Goal: Information Seeking & Learning: Find contact information

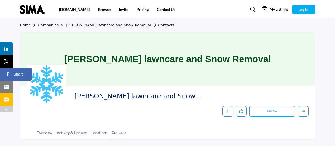
scroll to position [53, 0]
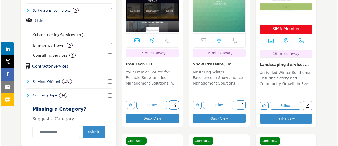
scroll to position [396, 0]
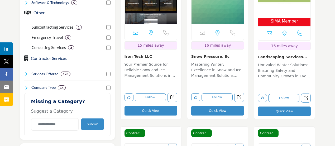
click at [266, 106] on button "Quick View" at bounding box center [284, 111] width 53 height 10
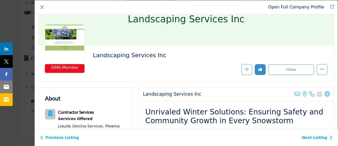
scroll to position [0, 0]
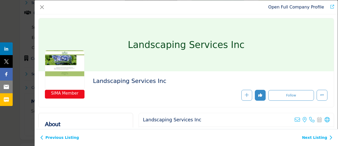
drag, startPoint x: 128, startPoint y: 44, endPoint x: 121, endPoint y: 56, distance: 14.2
click at [124, 51] on div "Landscaping Services Inc" at bounding box center [186, 44] width 295 height 53
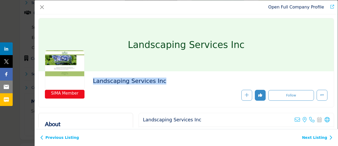
drag, startPoint x: 93, startPoint y: 82, endPoint x: 161, endPoint y: 82, distance: 68.4
click at [161, 82] on h2 "Landscaping Services Inc" at bounding box center [165, 80] width 145 height 7
copy h2 "Landscaping Services Inc"
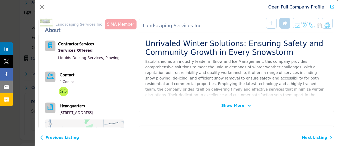
scroll to position [127, 0]
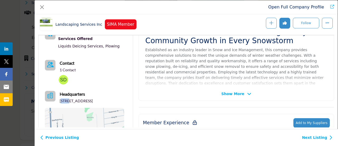
drag, startPoint x: 61, startPoint y: 99, endPoint x: 69, endPoint y: 99, distance: 8.5
click at [69, 99] on p "700 Wood St, Bristol, RI 02809-2497, USA" at bounding box center [76, 100] width 33 height 5
drag, startPoint x: 73, startPoint y: 103, endPoint x: 61, endPoint y: 102, distance: 11.6
click at [61, 102] on p "700 Wood St, Bristol, RI 02809-2497, USA" at bounding box center [76, 100] width 33 height 5
click at [73, 103] on p "700 Wood St, Bristol, RI 02809-2497, USA" at bounding box center [76, 100] width 33 height 5
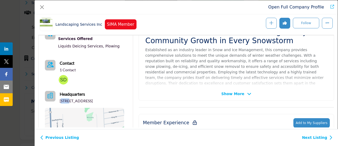
drag, startPoint x: 60, startPoint y: 100, endPoint x: 68, endPoint y: 106, distance: 10.1
click at [68, 103] on p "700 Wood St, Bristol, RI 02809-2497, USA" at bounding box center [76, 100] width 33 height 5
copy p "700 Wood St, Bristol, RI 02809-2497, USA"
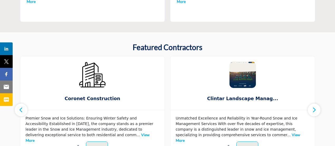
scroll to position [264, 0]
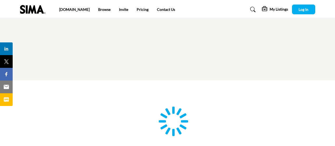
type input "**********"
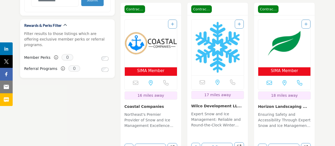
scroll to position [528, 0]
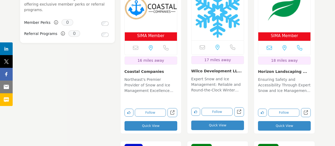
drag, startPoint x: 138, startPoint y: 112, endPoint x: 141, endPoint y: 120, distance: 8.6
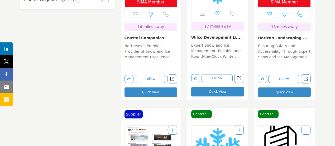
scroll to position [634, 0]
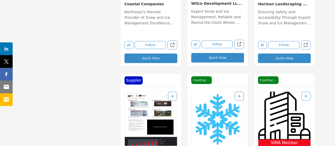
drag, startPoint x: 172, startPoint y: 101, endPoint x: 164, endPoint y: 111, distance: 12.4
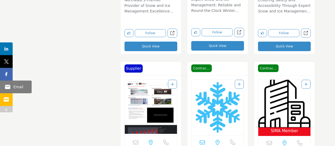
drag, startPoint x: 164, startPoint y: 111, endPoint x: 21, endPoint y: 92, distance: 144.9
drag, startPoint x: 21, startPoint y: 92, endPoint x: 187, endPoint y: 64, distance: 168.7
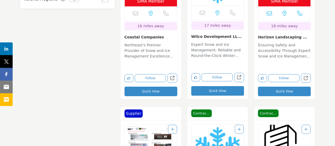
scroll to position [581, 0]
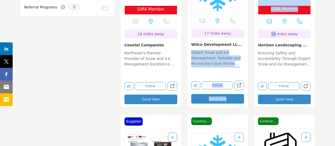
drag, startPoint x: 250, startPoint y: 32, endPoint x: 301, endPoint y: 30, distance: 50.5
drag, startPoint x: 310, startPoint y: 32, endPoint x: 259, endPoint y: 31, distance: 50.5
click at [259, 42] on h3 "Horizon Landscaping ..." at bounding box center [284, 45] width 53 height 6
copy link "Horizon Landscaping ..."
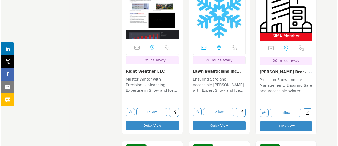
scroll to position [740, 0]
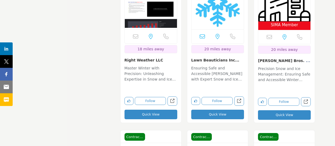
click at [210, 109] on button "Quick View" at bounding box center [217, 114] width 53 height 10
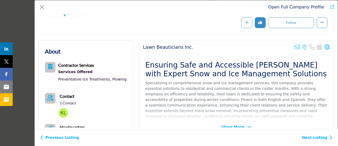
scroll to position [53, 0]
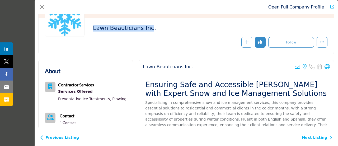
drag, startPoint x: 90, startPoint y: 25, endPoint x: 145, endPoint y: 29, distance: 55.0
click at [147, 26] on div "Lawn Beauticians Inc." at bounding box center [186, 36] width 283 height 23
copy h2 "Lawn Beauticians Inc"
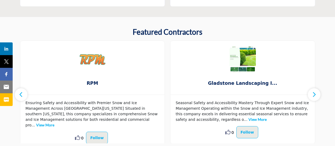
scroll to position [264, 0]
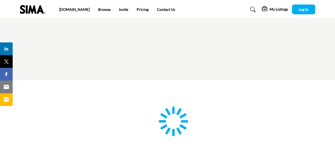
scroll to position [26, 0]
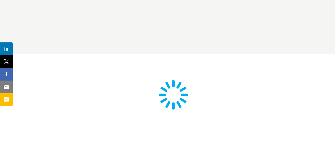
type input "**********"
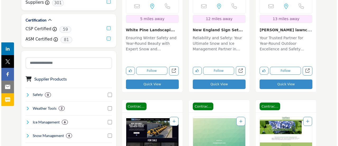
scroll to position [211, 0]
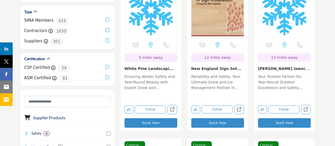
drag, startPoint x: 149, startPoint y: 82, endPoint x: 140, endPoint y: 78, distance: 10.2
click at [140, 78] on p "Ensuring Winter Safety and Year-Round Beauty with Expert Snow and Landscaping S…" at bounding box center [151, 83] width 53 height 18
drag, startPoint x: 159, startPoint y: 111, endPoint x: 151, endPoint y: 113, distance: 7.9
click at [159, 118] on button "Quick View" at bounding box center [151, 123] width 53 height 10
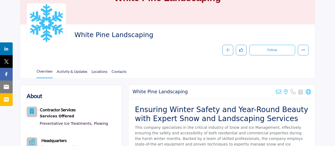
scroll to position [53, 0]
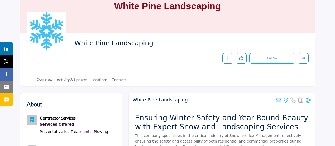
drag, startPoint x: 71, startPoint y: 44, endPoint x: 148, endPoint y: 41, distance: 76.9
click at [148, 41] on div "White Pine Landscaping Follow Following Message Recommend Add to My Suppliers C…" at bounding box center [168, 51] width 282 height 25
copy span "White Pine Landscaping"
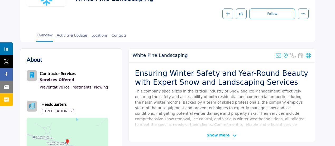
scroll to position [106, 0]
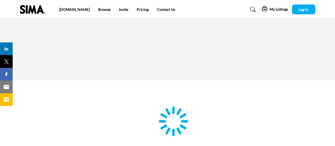
type input "**********"
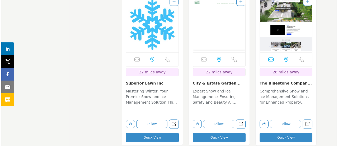
scroll to position [898, 0]
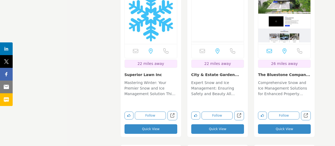
click at [144, 124] on button "Quick View" at bounding box center [151, 129] width 53 height 10
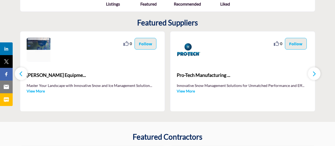
scroll to position [158, 0]
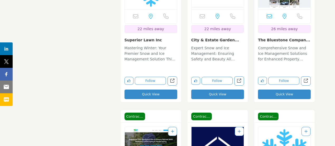
scroll to position [924, 0]
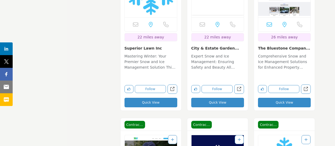
drag, startPoint x: 161, startPoint y: 33, endPoint x: 124, endPoint y: 37, distance: 36.7
click at [125, 45] on h3 "Superior Lawn Inc" at bounding box center [151, 48] width 53 height 6
copy link "Superior Lawn Inc"
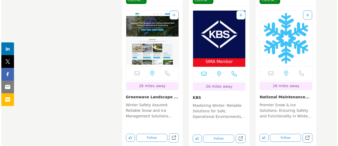
scroll to position [1057, 0]
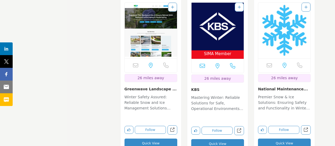
click at [149, 138] on button "Quick View" at bounding box center [151, 143] width 53 height 10
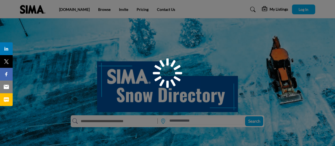
scroll to position [158, 0]
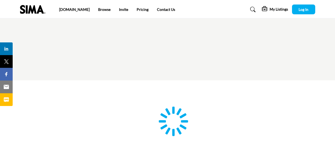
scroll to position [1, 0]
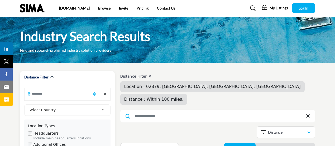
type input "**********"
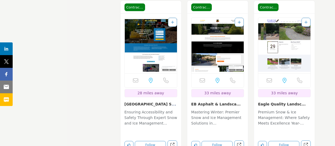
scroll to position [1218, 0]
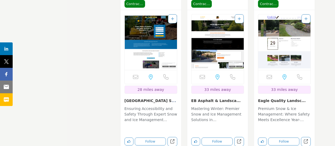
drag, startPoint x: 257, startPoint y: 87, endPoint x: 300, endPoint y: 90, distance: 42.9
click at [300, 90] on div "Email is currently unavailable for this contact. CT, USA 33 miles away" at bounding box center [284, 86] width 61 height 153
copy link "Eagle Quality Landsc..."
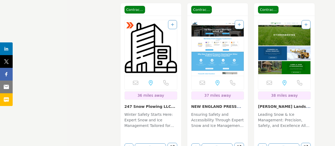
scroll to position [1588, 0]
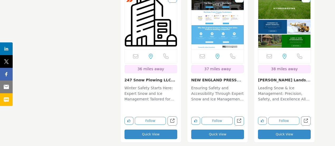
drag, startPoint x: 257, startPoint y: 65, endPoint x: 302, endPoint y: 66, distance: 44.7
click at [302, 66] on div "Email is currently unavailable for this contact. MA, USA 38 miles away" at bounding box center [284, 65] width 61 height 153
drag, startPoint x: 297, startPoint y: 68, endPoint x: 300, endPoint y: 67, distance: 2.7
copy link "McGowan Landscaping,..."
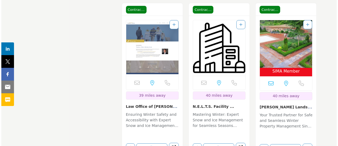
scroll to position [1746, 0]
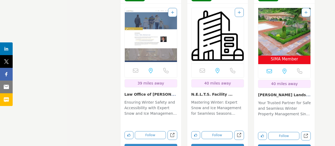
drag, startPoint x: 192, startPoint y: 83, endPoint x: 220, endPoint y: 82, distance: 27.8
click at [220, 91] on div "N.E.L.T.S. Facility ..." at bounding box center [217, 104] width 53 height 27
drag, startPoint x: 218, startPoint y: 84, endPoint x: 110, endPoint y: 115, distance: 112.7
click at [233, 143] on button "Quick View" at bounding box center [217, 148] width 53 height 10
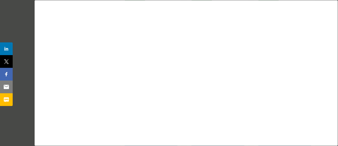
drag, startPoint x: 231, startPoint y: 26, endPoint x: 21, endPoint y: 157, distance: 247.3
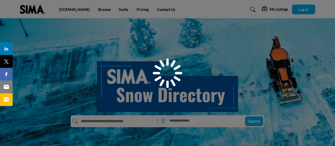
scroll to position [158, 0]
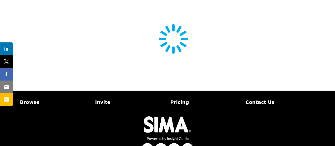
scroll to position [98, 0]
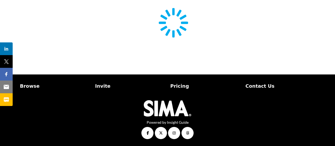
type input "**********"
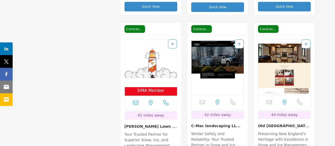
scroll to position [2090, 0]
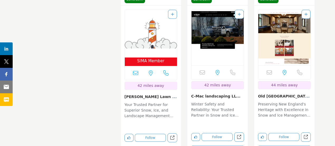
drag, startPoint x: 191, startPoint y: 84, endPoint x: 235, endPoint y: 85, distance: 43.9
click at [235, 85] on div "Email is currently unavailable for this contact. MA, USA 42 miles away" at bounding box center [218, 82] width 61 height 153
copy link "C-Mac landscaping LL..."
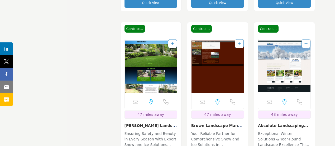
scroll to position [2592, 0]
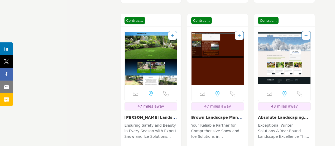
drag, startPoint x: 124, startPoint y: 102, endPoint x: 163, endPoint y: 105, distance: 39.5
click at [165, 104] on div "Email is currently unavailable for this contact. MA, USA 47 miles away" at bounding box center [151, 103] width 61 height 153
copy link "Dunn Landscape Contr.."
drag, startPoint x: 190, startPoint y: 103, endPoint x: 234, endPoint y: 105, distance: 44.2
click at [233, 106] on div "Email is currently unavailable for this contact. MA, USA 47 miles away" at bounding box center [218, 103] width 61 height 153
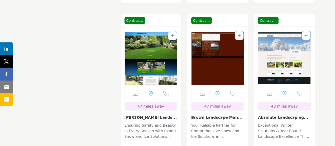
copy link "Brown Landscape Mana."
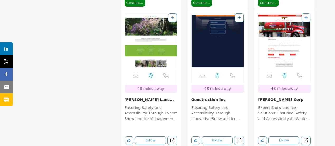
scroll to position [2777, 0]
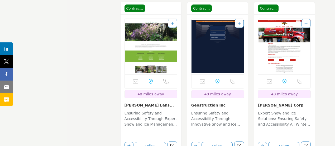
drag, startPoint x: 121, startPoint y: 93, endPoint x: 167, endPoint y: 92, distance: 46.2
click at [167, 92] on div "Email is currently unavailable for this contact. MA, USA 48 miles away" at bounding box center [151, 91] width 61 height 153
copy link "B.W. Giovanella Lans..."
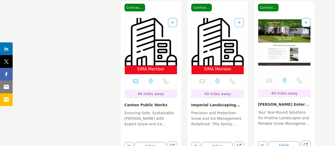
scroll to position [2962, 0]
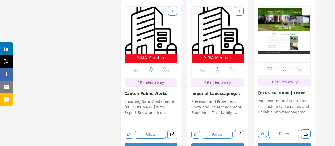
drag, startPoint x: 190, startPoint y: 81, endPoint x: 241, endPoint y: 76, distance: 50.9
click at [241, 76] on div "SIMA Member MA, USA 49 miles away" at bounding box center [218, 79] width 61 height 154
copy link "Imperial Landscaping..."
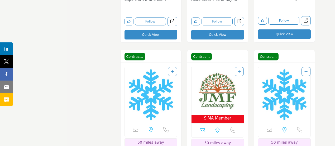
scroll to position [3094, 0]
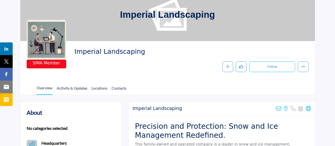
scroll to position [53, 0]
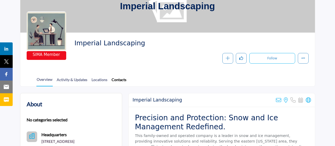
click at [119, 82] on link "Contacts" at bounding box center [118, 81] width 15 height 9
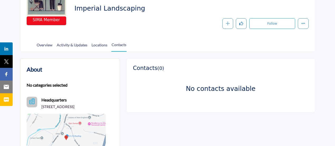
scroll to position [79, 0]
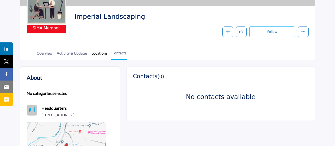
click at [99, 56] on link "Locations" at bounding box center [99, 54] width 16 height 9
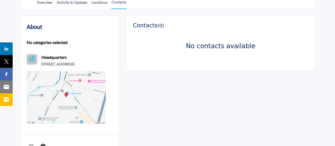
scroll to position [115, 0]
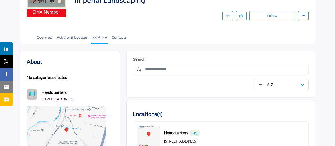
scroll to position [79, 0]
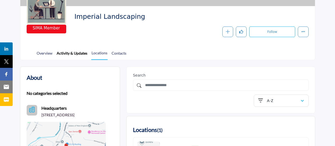
click at [65, 56] on link "Activity & Updates" at bounding box center [72, 54] width 31 height 9
click at [64, 53] on link "Activity & Updates" at bounding box center [72, 54] width 31 height 9
click at [48, 55] on link "Overview" at bounding box center [44, 54] width 16 height 9
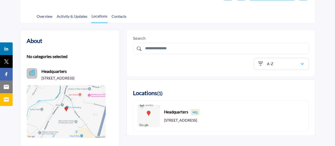
scroll to position [132, 0]
